Goal: Find contact information: Find contact information

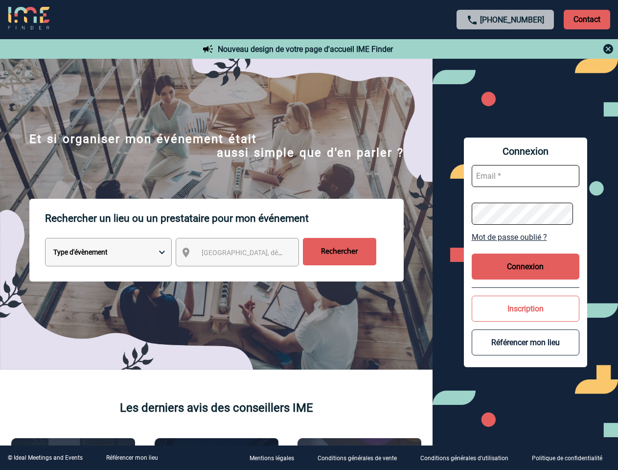
click at [309, 235] on p "Rechercher un lieu ou un prestataire pour mon événement" at bounding box center [224, 218] width 359 height 39
click at [587, 19] on p "Contact" at bounding box center [587, 20] width 46 height 20
click at [505, 49] on div at bounding box center [506, 49] width 218 height 12
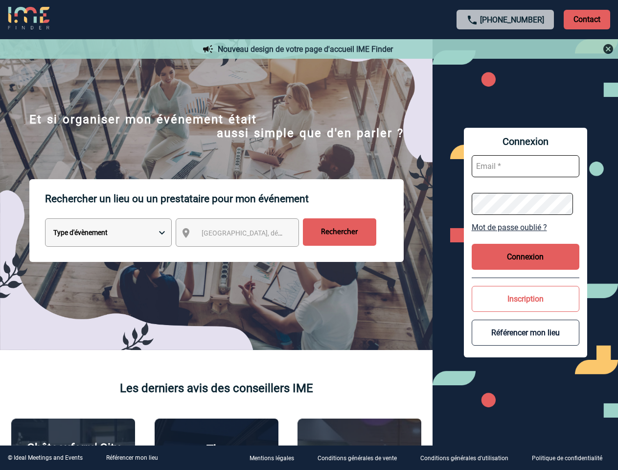
click at [246, 254] on div at bounding box center [274, 208] width 548 height 417
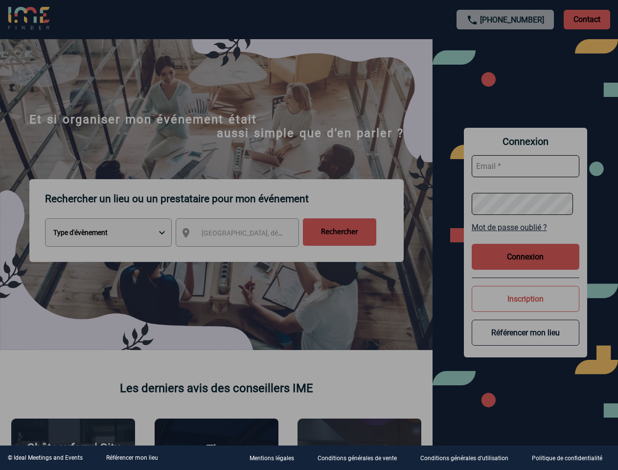
click at [525, 237] on div at bounding box center [309, 235] width 618 height 470
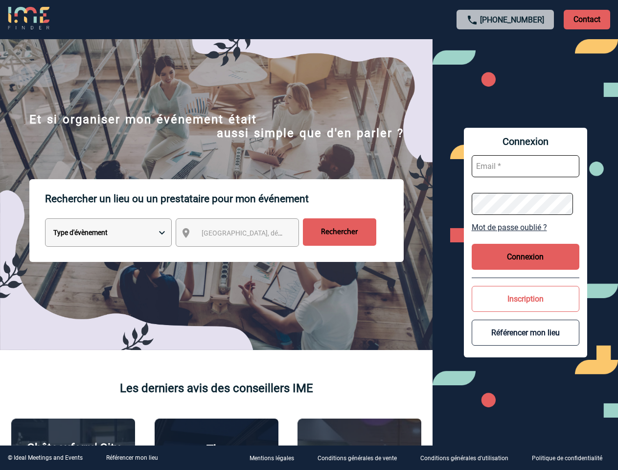
click at [525, 266] on body "[PHONE_NUMBER] Contact Contact Nouveau design de votre page d'accueil IME Finde…" at bounding box center [309, 235] width 618 height 470
click at [525, 308] on button "Inscription" at bounding box center [526, 299] width 108 height 26
click at [525, 342] on button "Référencer mon lieu" at bounding box center [526, 333] width 108 height 26
click at [132, 457] on link "Référencer mon lieu" at bounding box center [132, 457] width 52 height 7
